Goal: Information Seeking & Learning: Learn about a topic

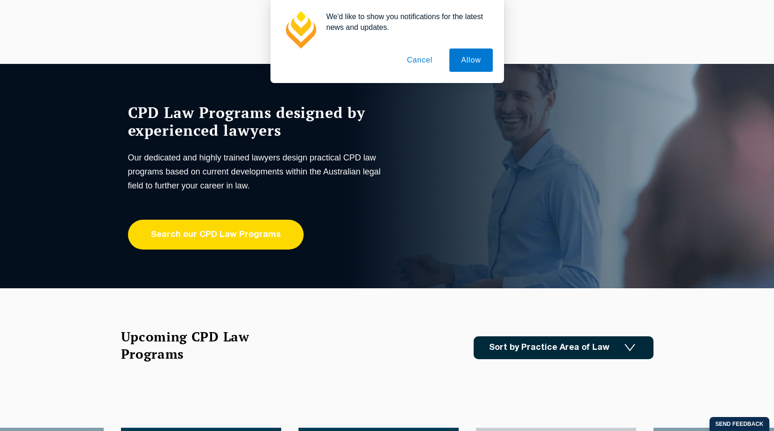
click at [180, 235] on link "Search our CPD Law Programs" at bounding box center [216, 235] width 176 height 30
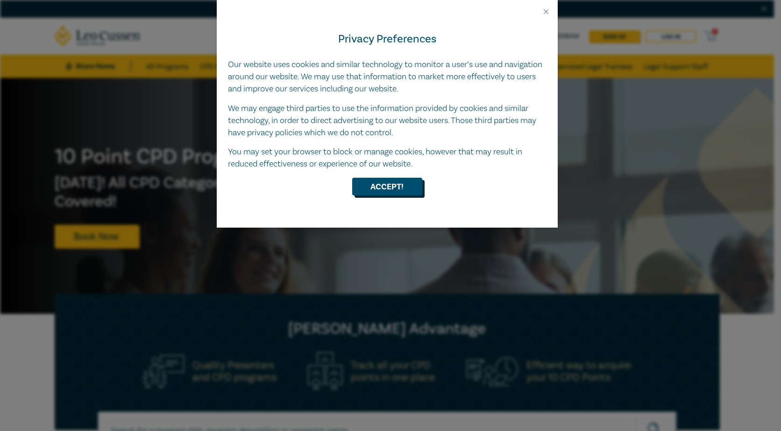
click at [383, 184] on button "Accept!" at bounding box center [387, 187] width 70 height 18
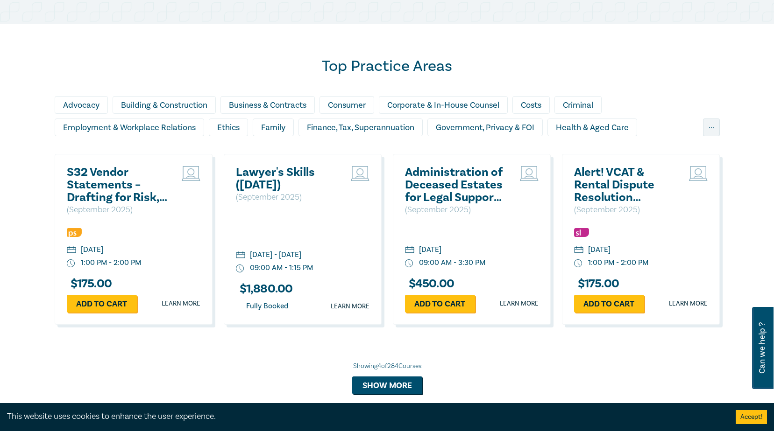
scroll to position [607, 0]
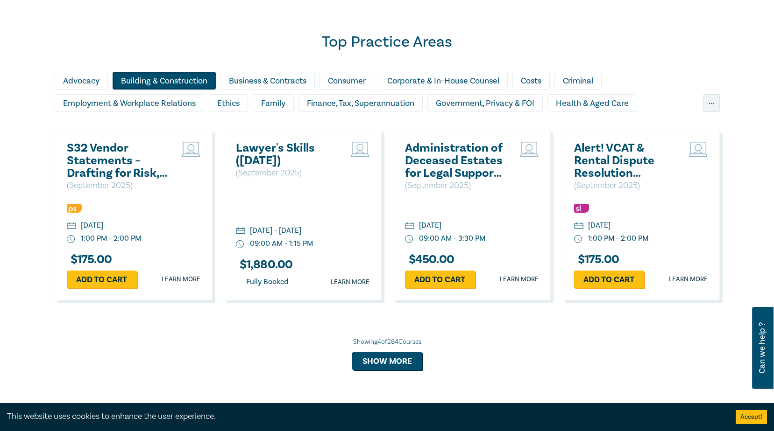
click at [167, 81] on div "Building & Construction" at bounding box center [164, 81] width 103 height 18
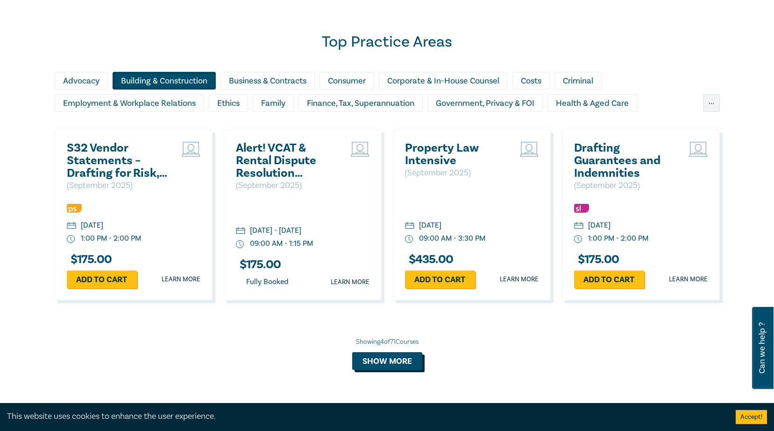
click at [400, 361] on button "Show more" at bounding box center [387, 361] width 70 height 18
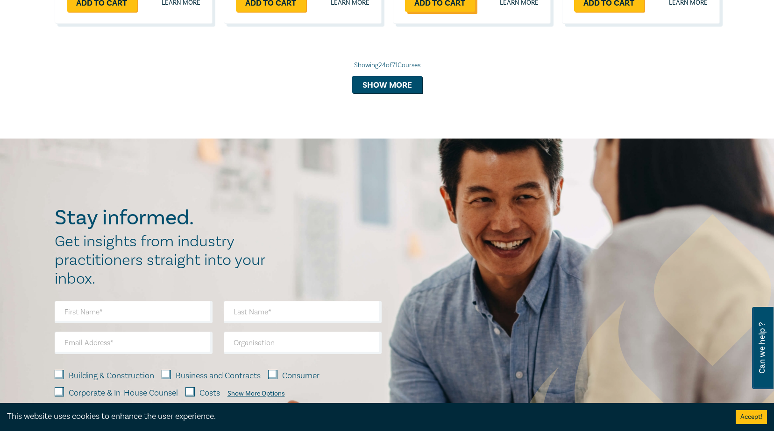
scroll to position [1727, 0]
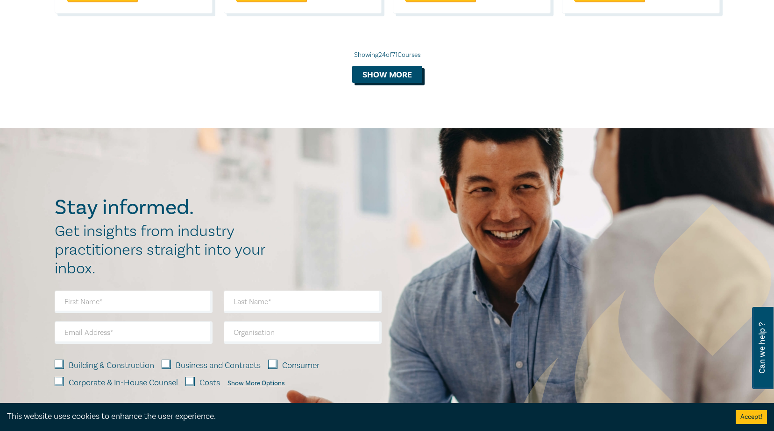
click at [386, 78] on button "Show more" at bounding box center [387, 75] width 70 height 18
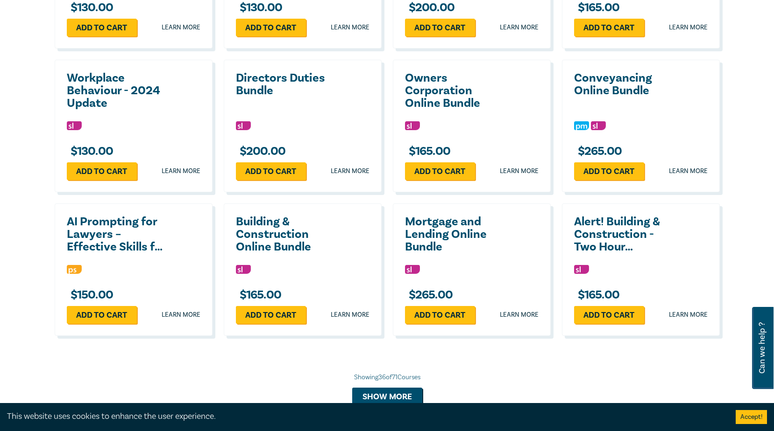
scroll to position [1867, 0]
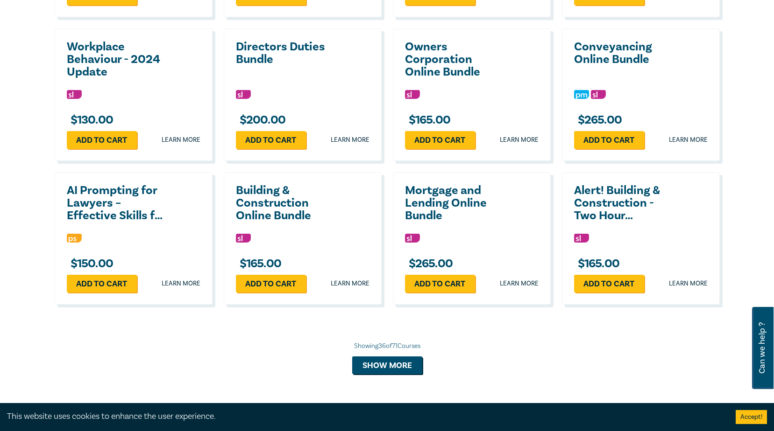
click at [268, 204] on h2 "Building & Construction Online Bundle" at bounding box center [286, 203] width 100 height 38
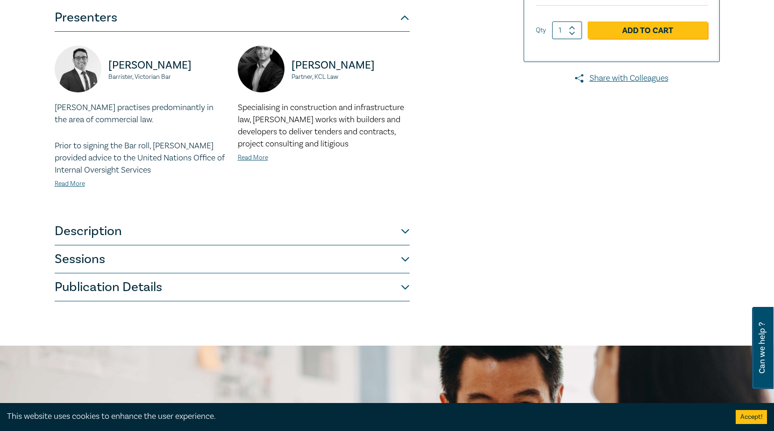
scroll to position [233, 0]
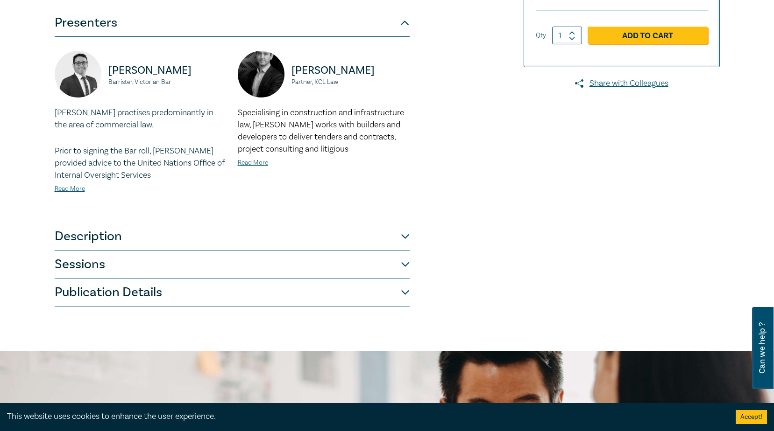
click at [404, 235] on button "Description" at bounding box center [232, 237] width 355 height 28
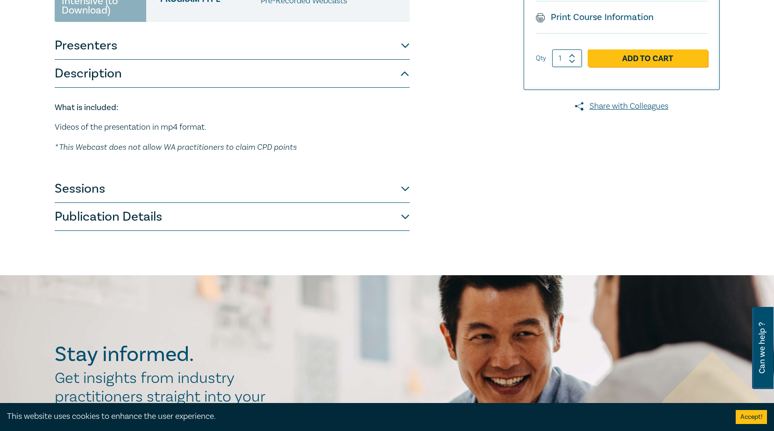
scroll to position [187, 0]
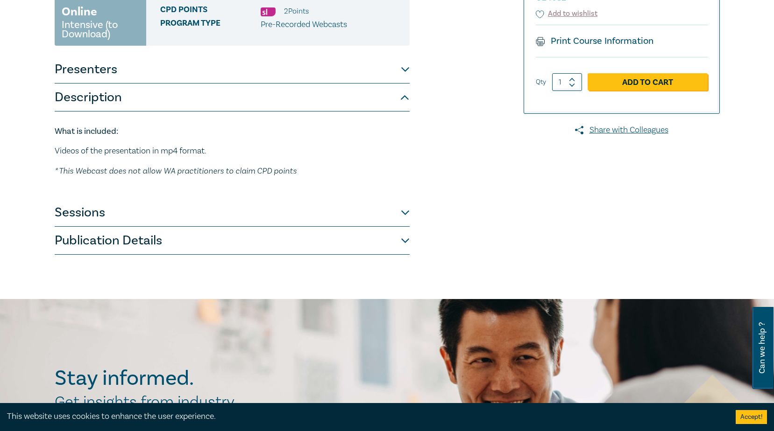
click at [406, 211] on button "Sessions" at bounding box center [232, 213] width 355 height 28
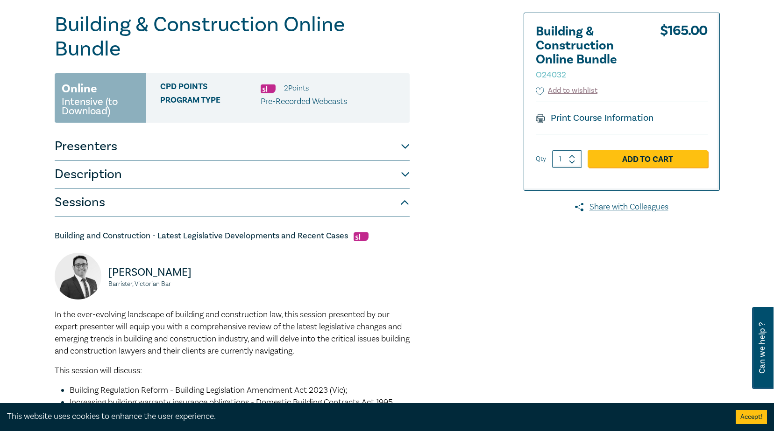
scroll to position [93, 0]
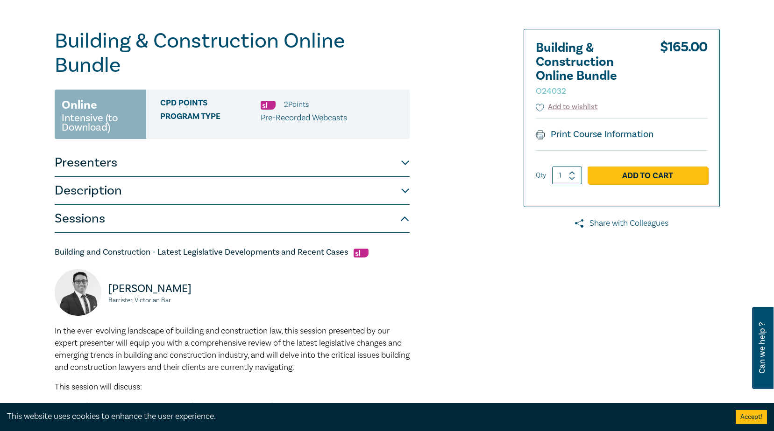
click at [616, 220] on link "Share with Colleagues" at bounding box center [621, 224] width 196 height 12
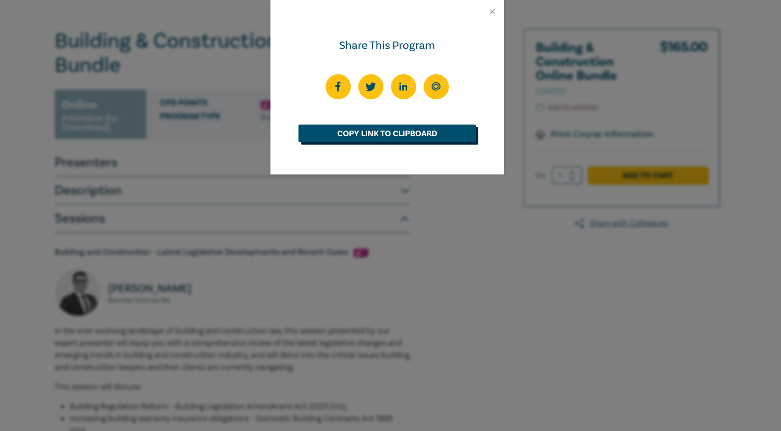
click at [389, 131] on link "Copy Link to Clipboard" at bounding box center [386, 134] width 177 height 18
click at [435, 85] on icon at bounding box center [435, 86] width 9 height 9
click at [623, 377] on div "Share This Program Copied" at bounding box center [390, 215] width 781 height 431
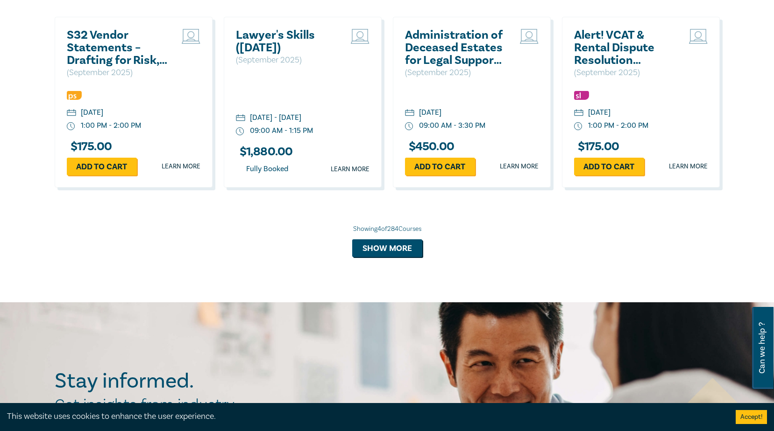
scroll to position [719, 0]
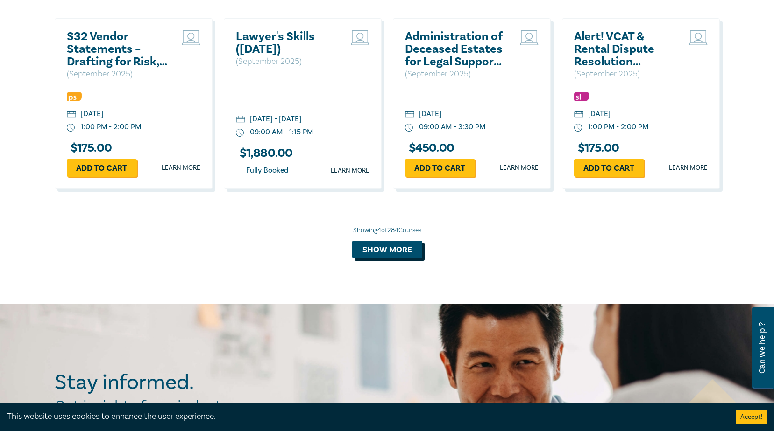
click at [385, 246] on button "Show more" at bounding box center [387, 250] width 70 height 18
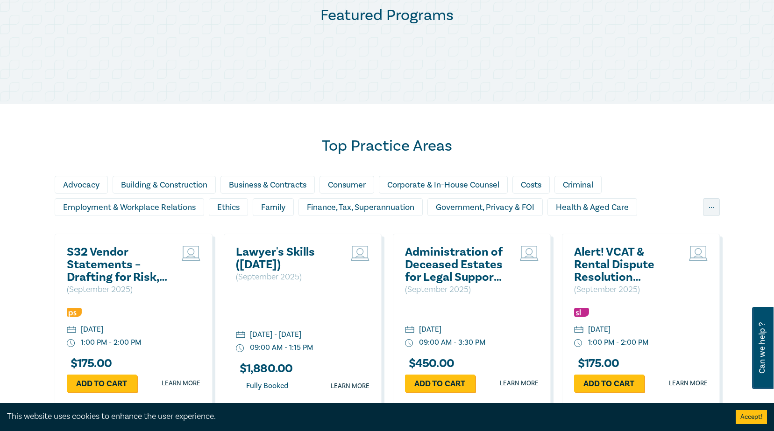
scroll to position [485, 0]
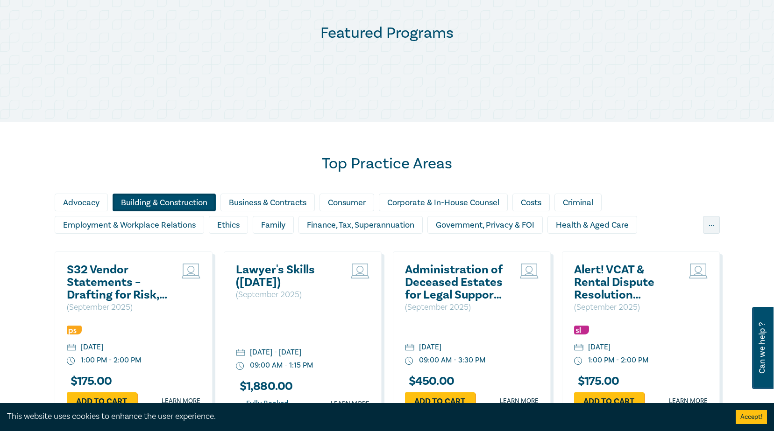
click at [200, 201] on div "Building & Construction" at bounding box center [164, 203] width 103 height 18
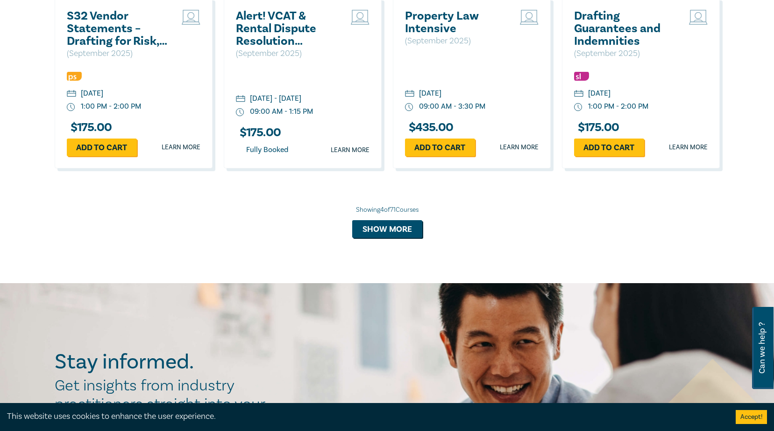
scroll to position [719, 0]
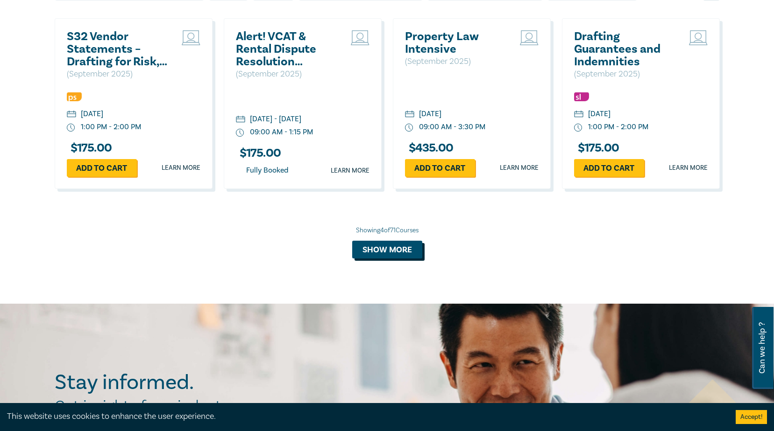
click at [395, 248] on button "Show more" at bounding box center [387, 250] width 70 height 18
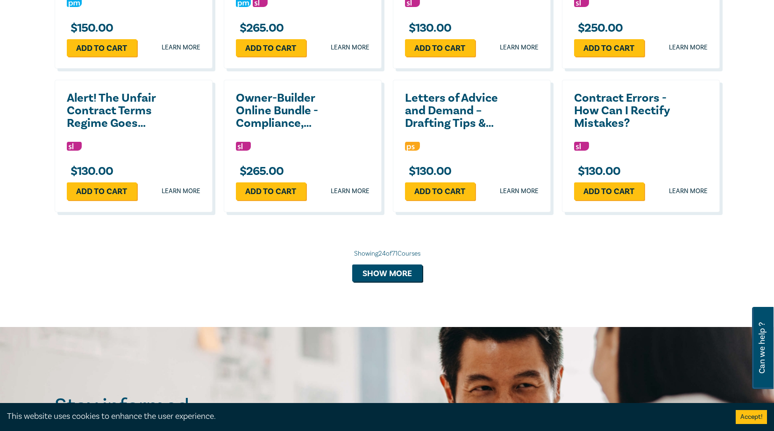
scroll to position [1559, 0]
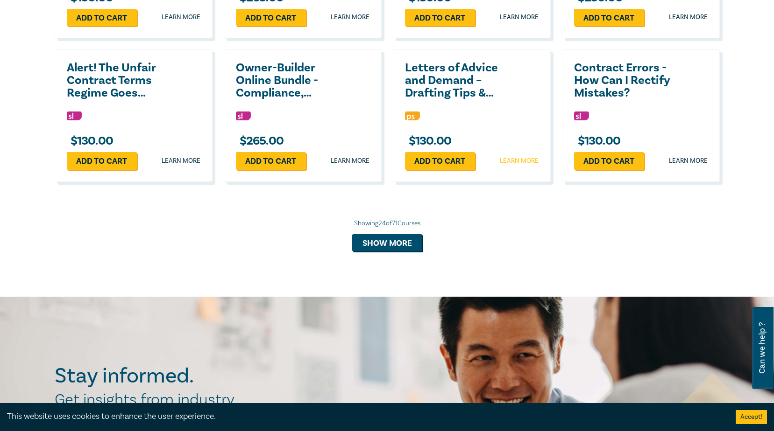
click at [512, 161] on link "Learn more" at bounding box center [519, 160] width 39 height 9
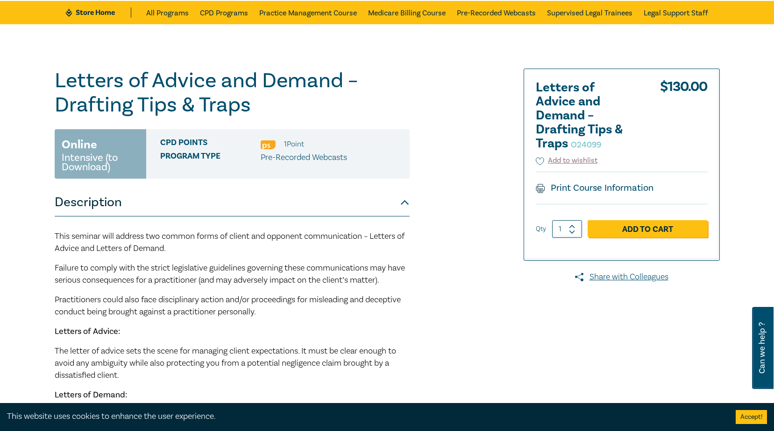
scroll to position [47, 0]
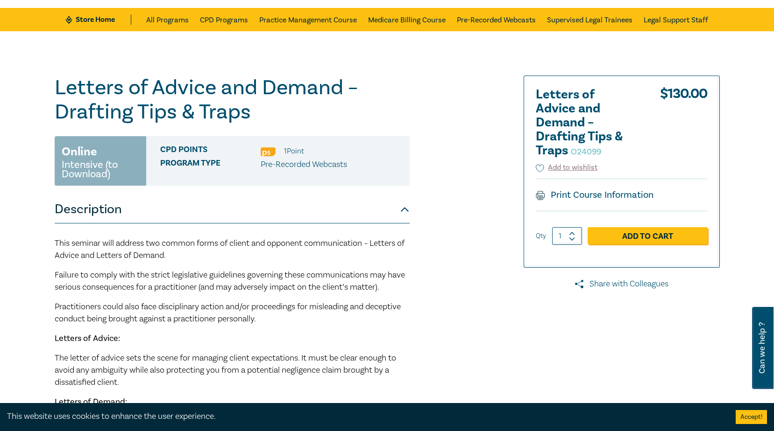
click at [641, 282] on link "Share with Colleagues" at bounding box center [621, 284] width 196 height 12
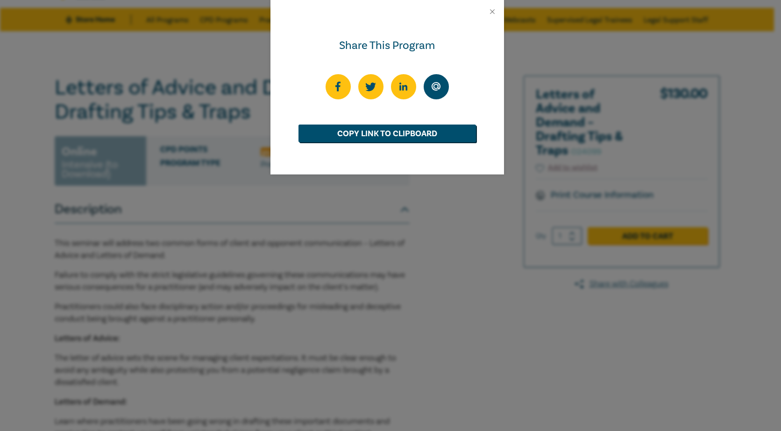
click at [434, 86] on icon at bounding box center [435, 86] width 9 height 9
click at [494, 9] on button "Close" at bounding box center [492, 11] width 8 height 8
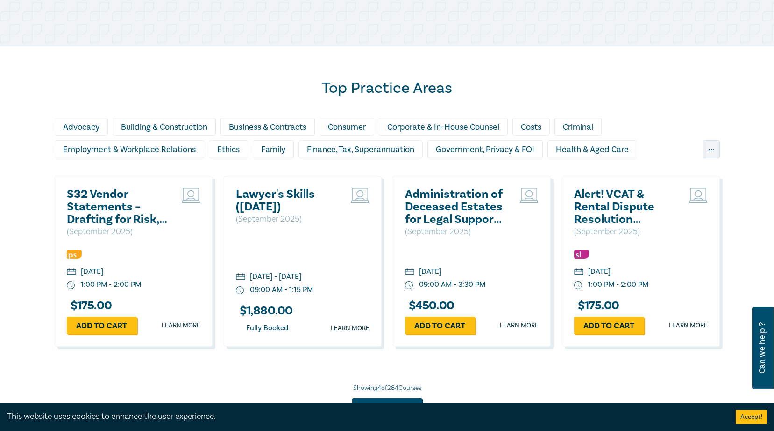
scroll to position [532, 0]
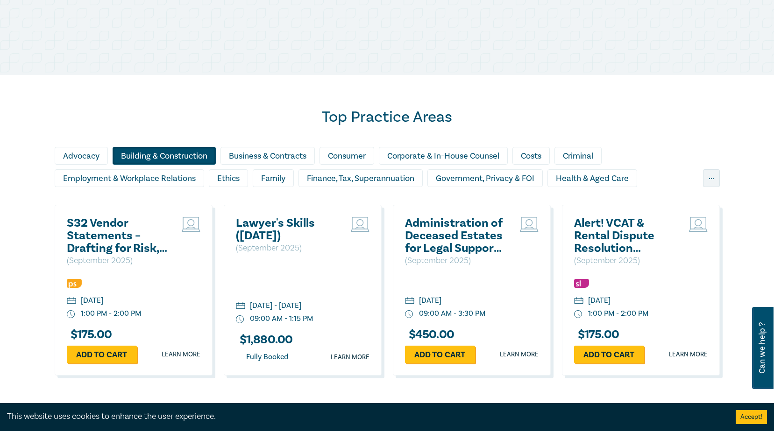
click at [151, 155] on div "Building & Construction" at bounding box center [164, 156] width 103 height 18
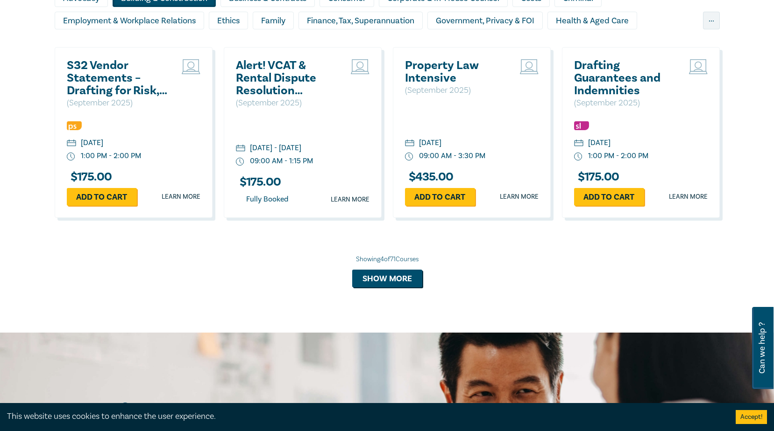
scroll to position [719, 0]
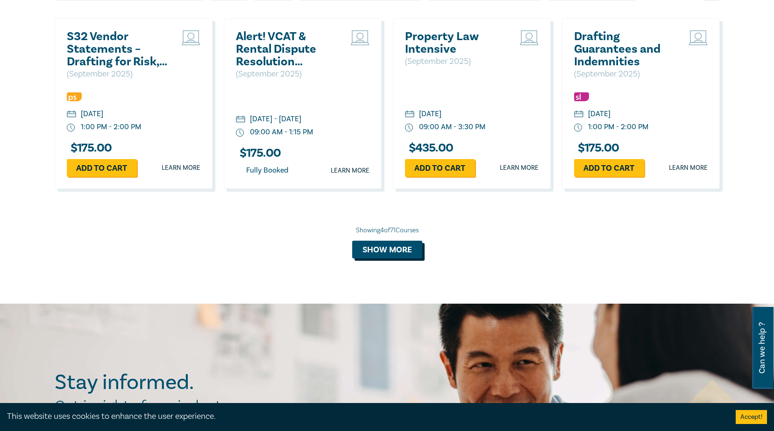
click at [380, 246] on button "Show more" at bounding box center [387, 250] width 70 height 18
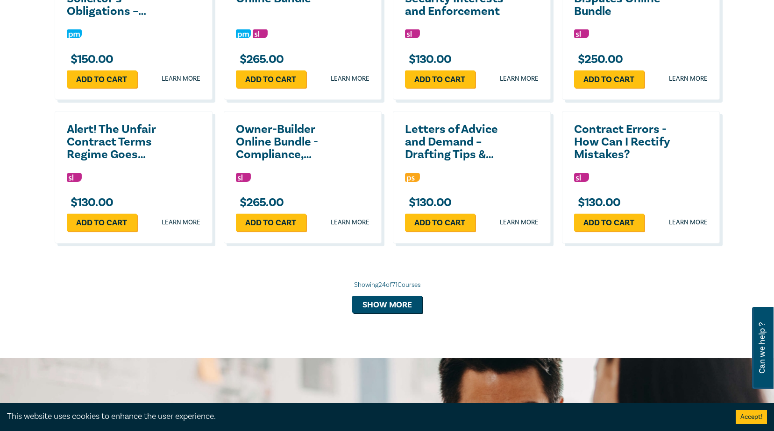
scroll to position [1512, 0]
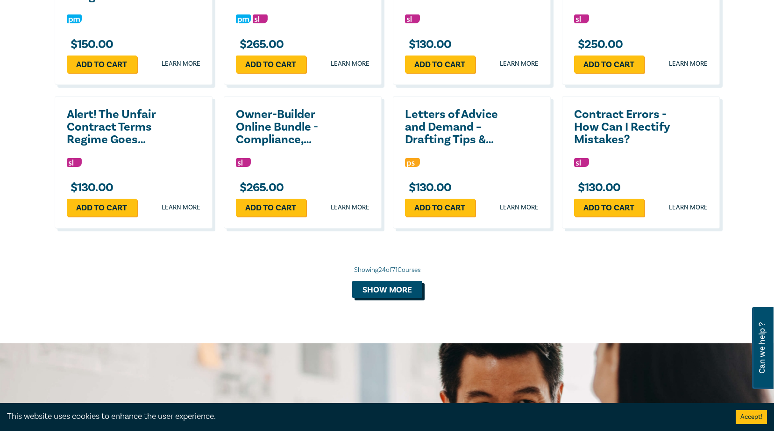
click at [372, 289] on button "Show more" at bounding box center [387, 290] width 70 height 18
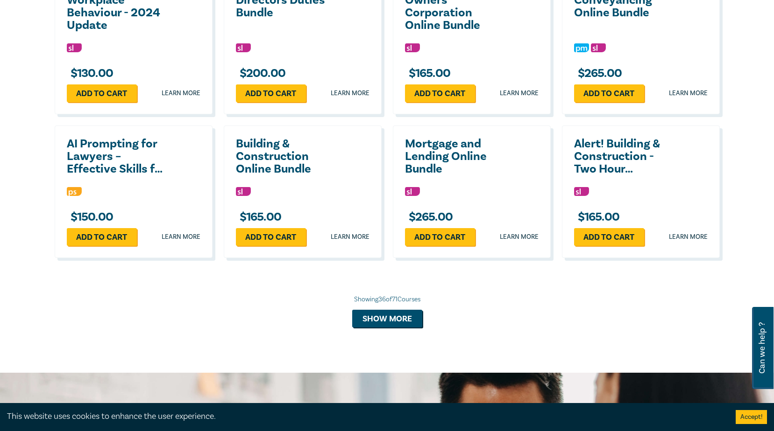
scroll to position [1932, 0]
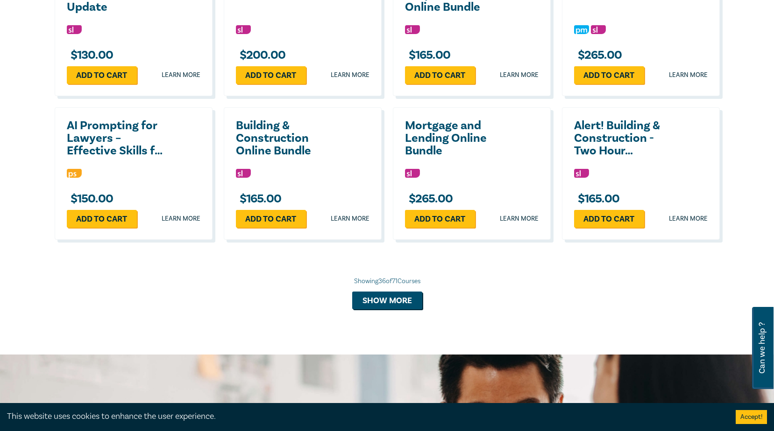
click at [607, 133] on h2 "Alert! Building & Construction - Two Hour Essential Update" at bounding box center [624, 139] width 100 height 38
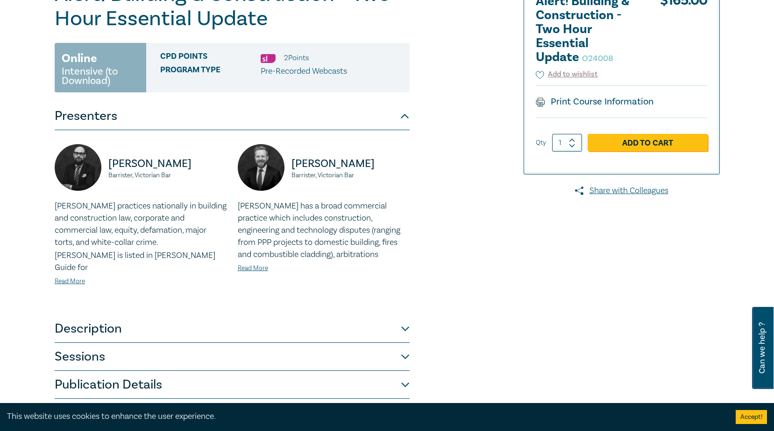
scroll to position [187, 0]
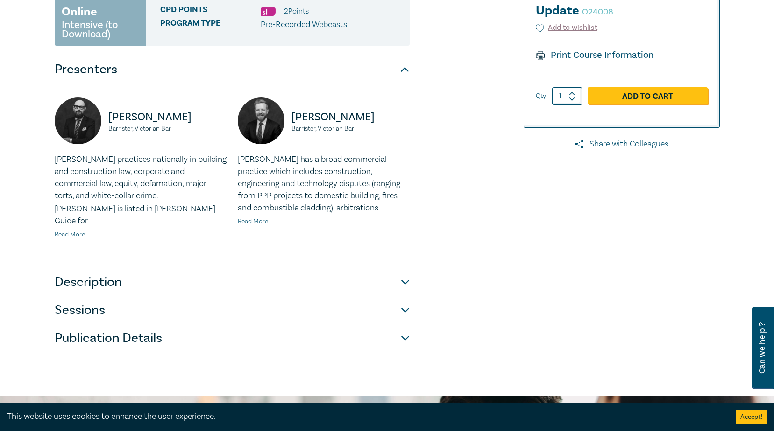
click at [400, 296] on button "Sessions" at bounding box center [232, 310] width 355 height 28
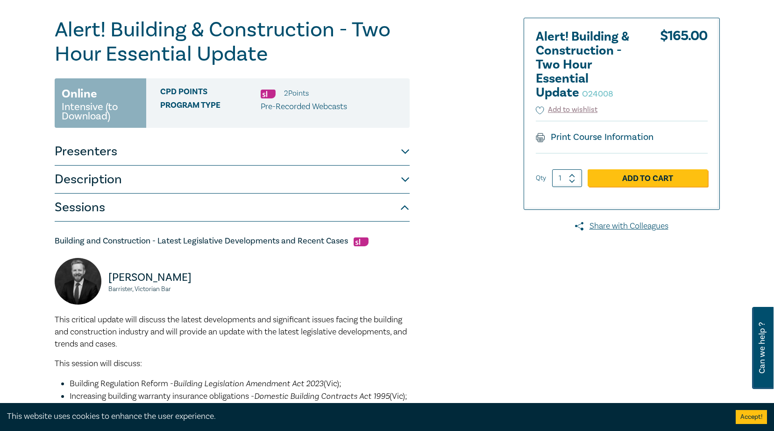
scroll to position [93, 0]
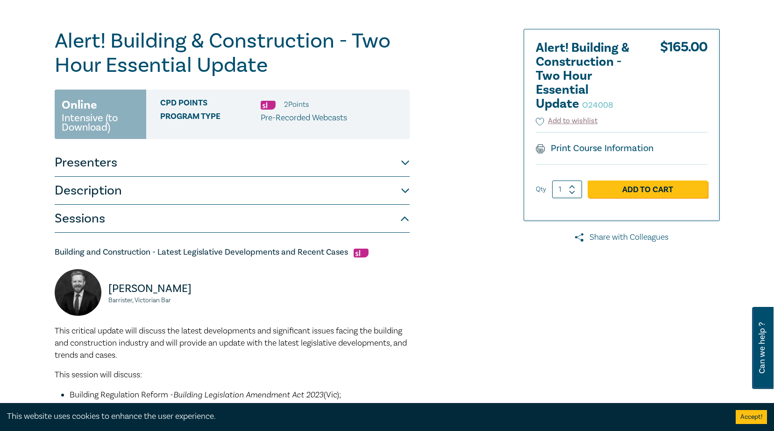
click at [623, 235] on link "Share with Colleagues" at bounding box center [621, 238] width 196 height 12
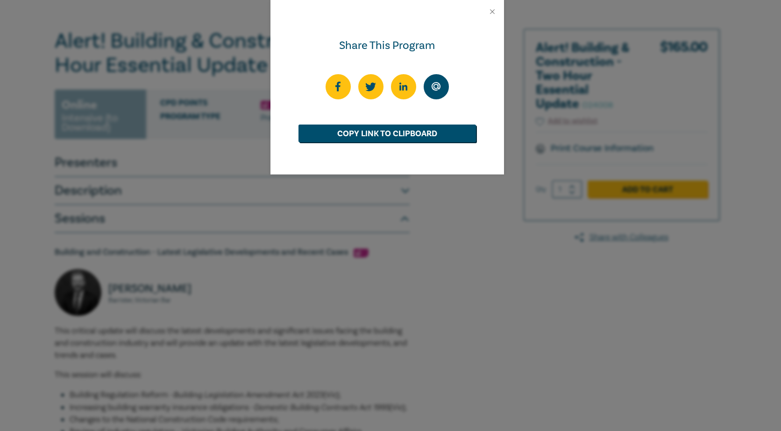
click at [437, 85] on icon at bounding box center [435, 86] width 9 height 9
click at [493, 10] on button "Close" at bounding box center [492, 11] width 8 height 8
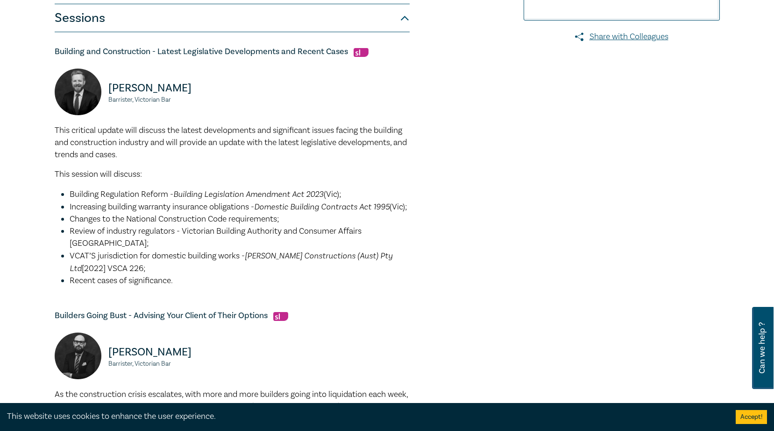
scroll to position [246, 0]
